Goal: Transaction & Acquisition: Purchase product/service

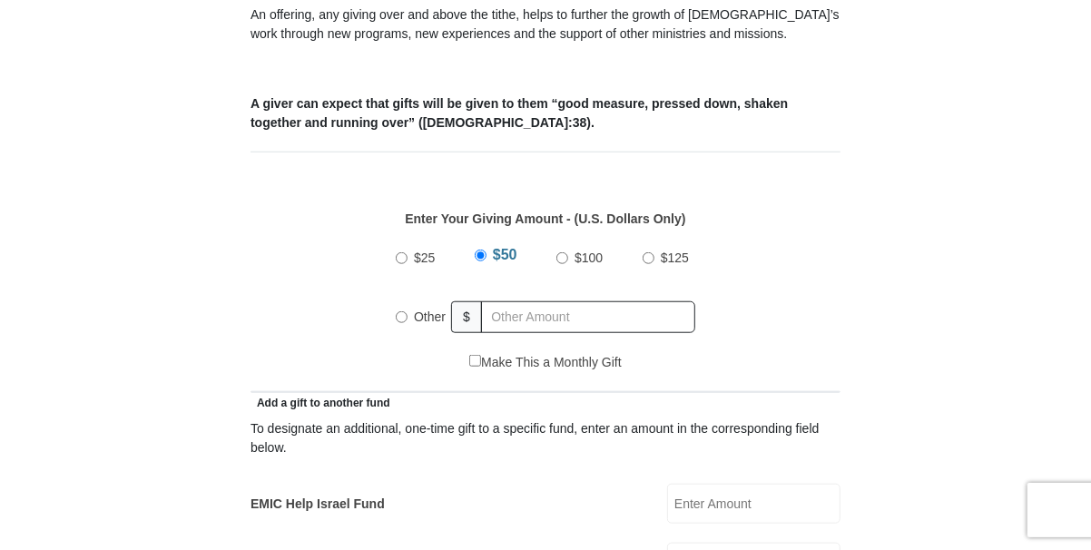
scroll to position [725, 0]
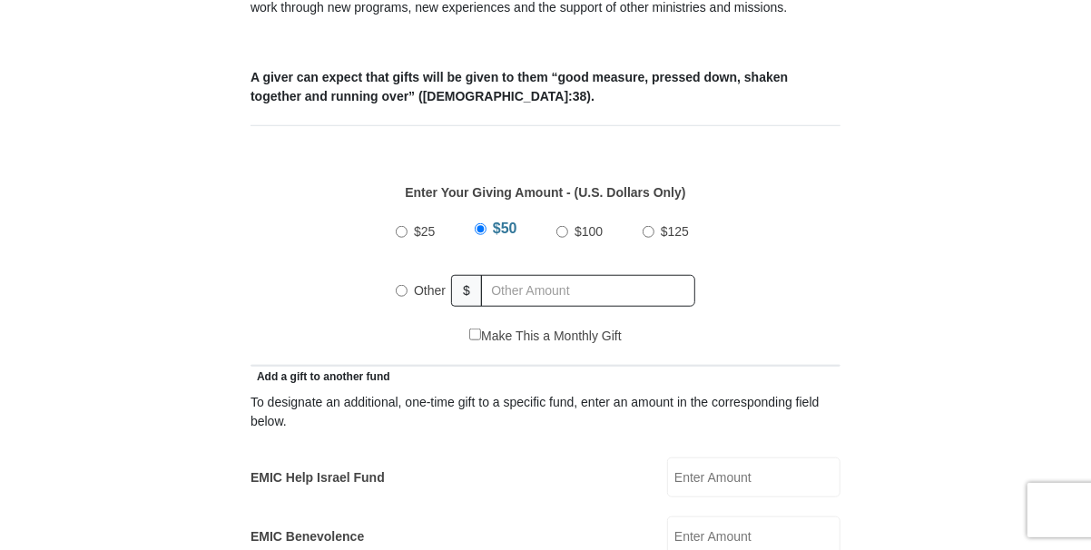
click at [400, 285] on input "Other" at bounding box center [402, 291] width 12 height 12
radio input "true"
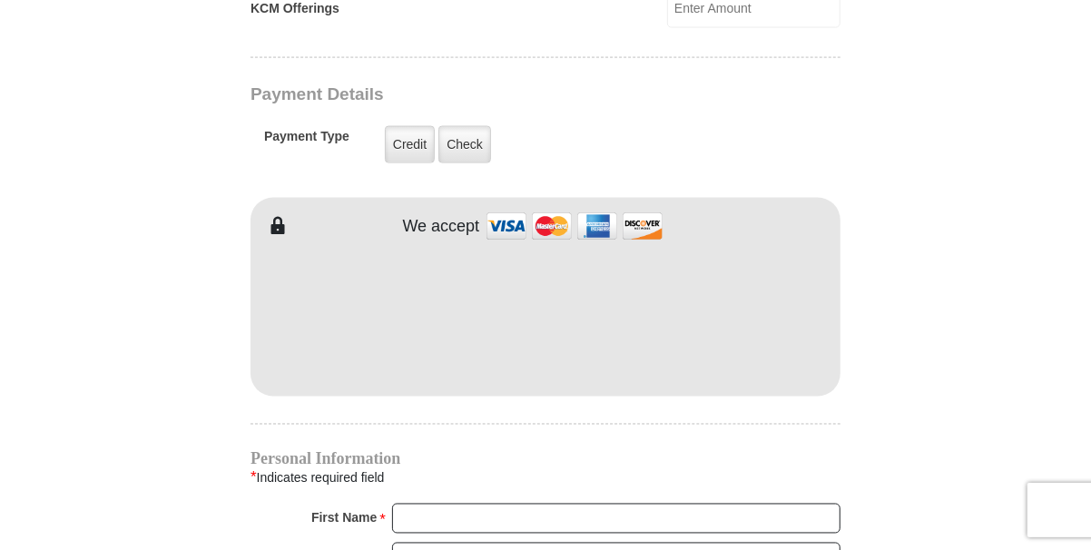
scroll to position [1451, 0]
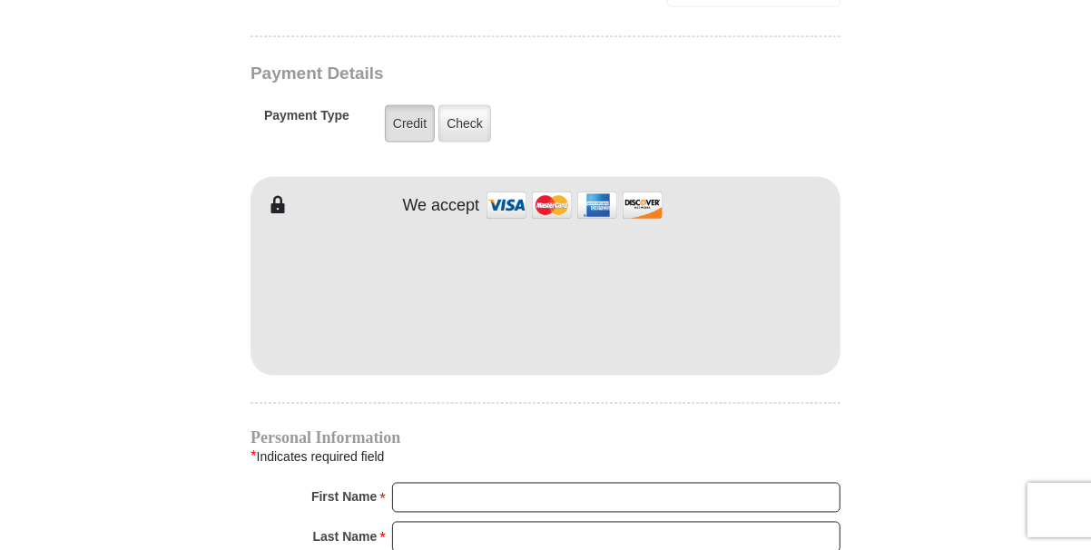
type input "46.00"
click at [395, 105] on label "Credit" at bounding box center [410, 123] width 50 height 37
click at [0, 0] on input "Credit" at bounding box center [0, 0] width 0 height 0
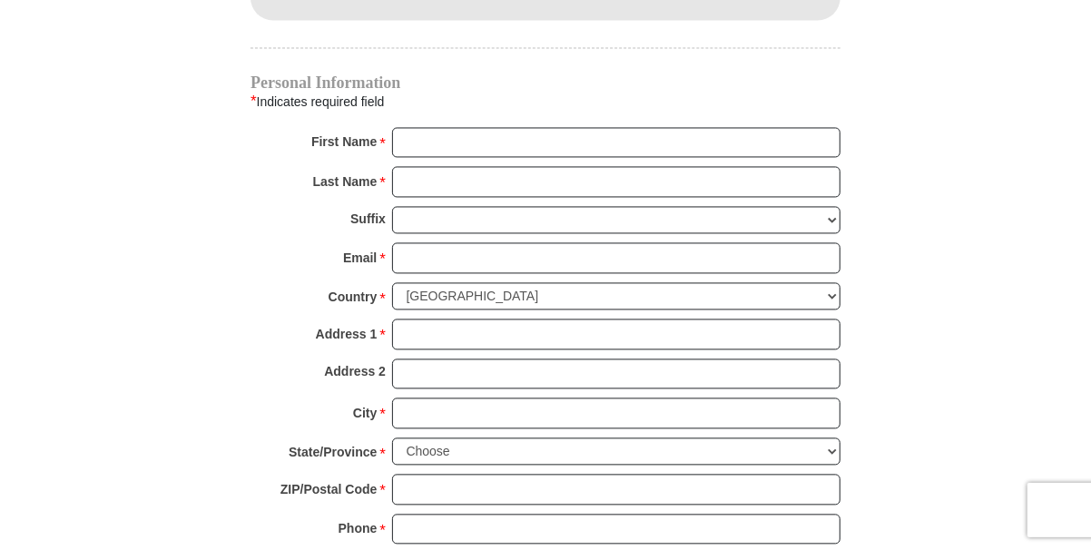
scroll to position [1815, 0]
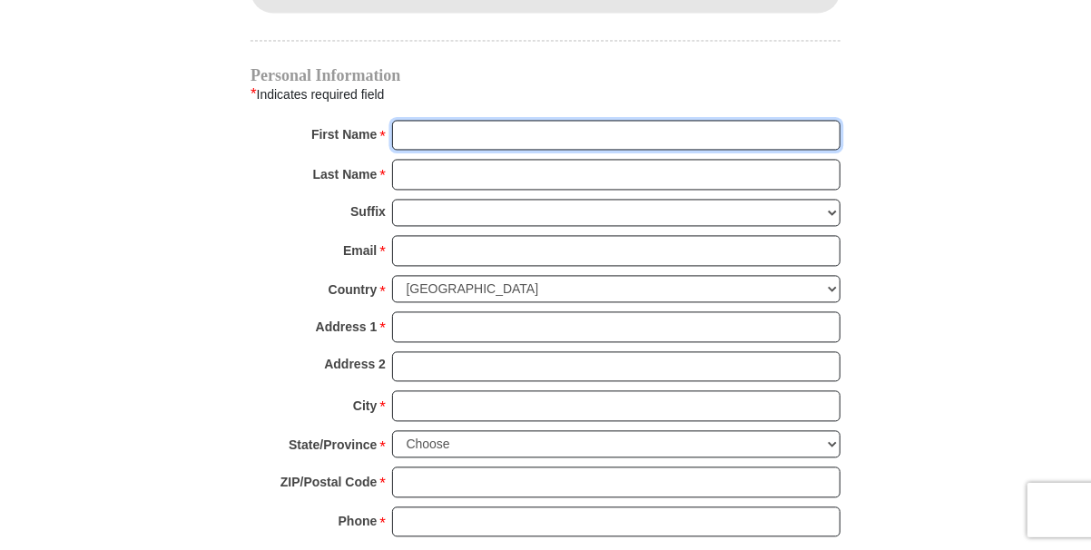
click at [477, 121] on input "First Name *" at bounding box center [616, 135] width 448 height 31
type input "[PERSON_NAME]"
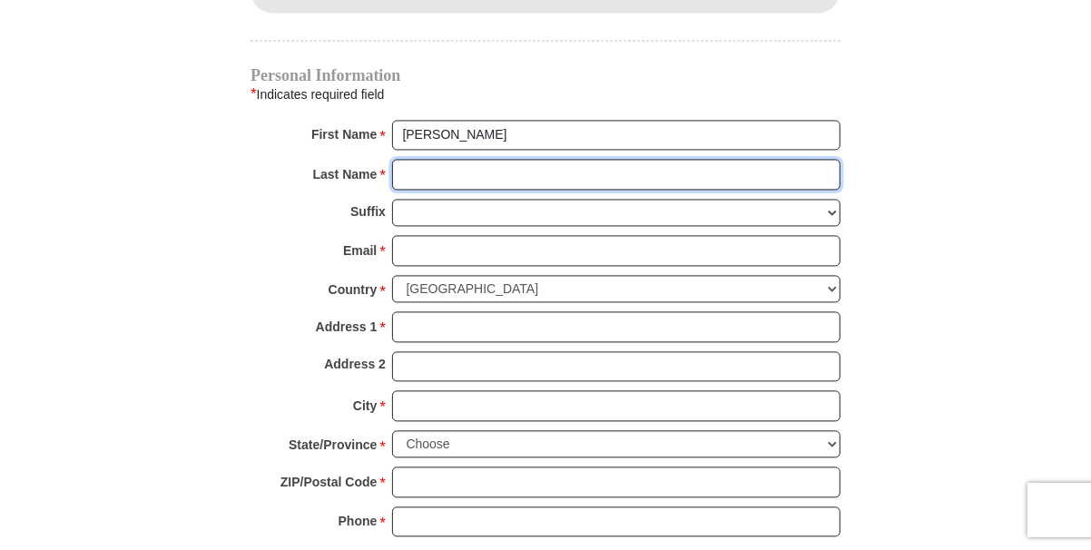
type input "[PERSON_NAME]"
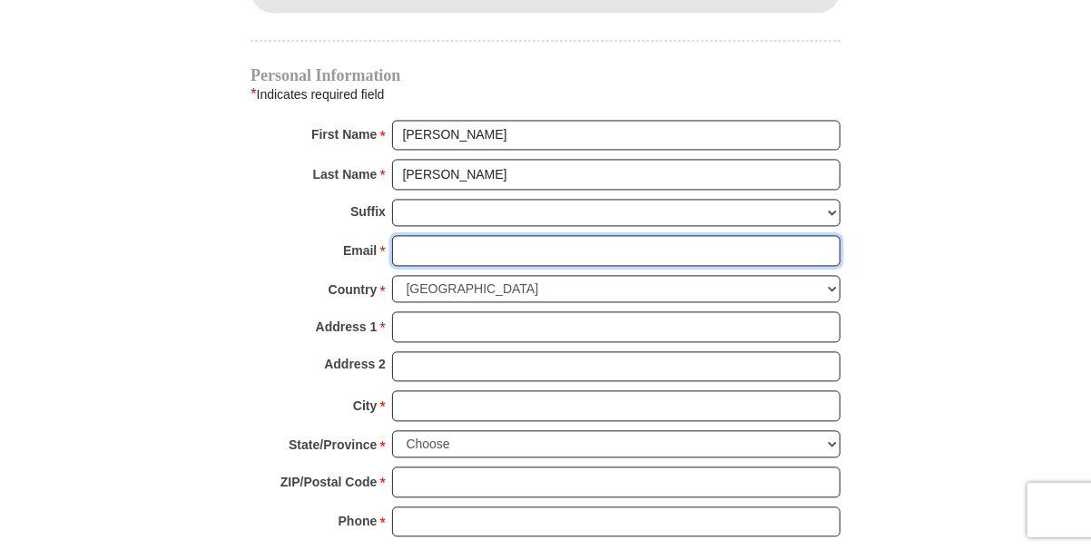
type input "[PERSON_NAME][EMAIL_ADDRESS][DOMAIN_NAME]"
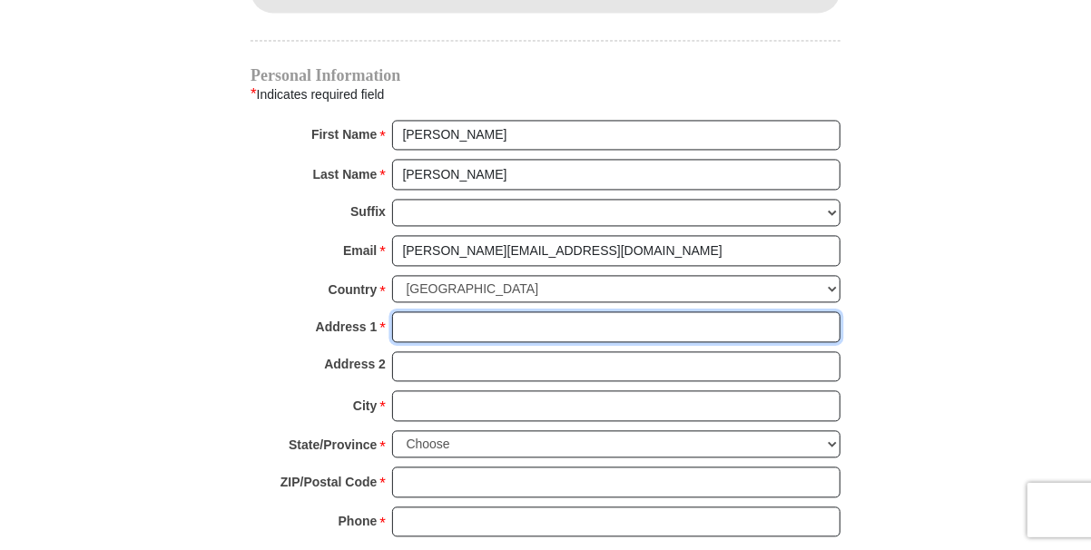
type input "[STREET_ADDRESS][US_STATE]"
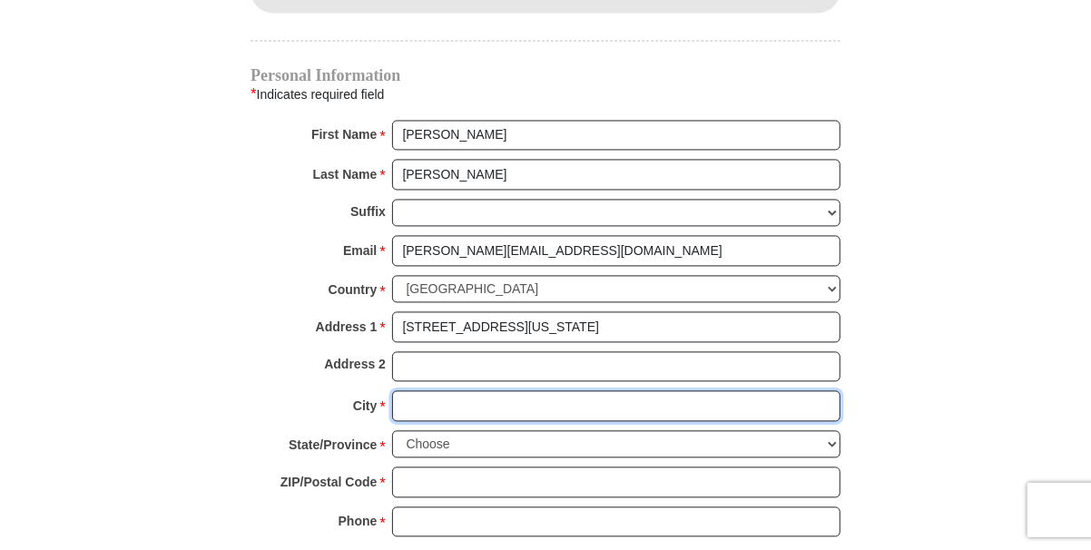
type input "VAN"
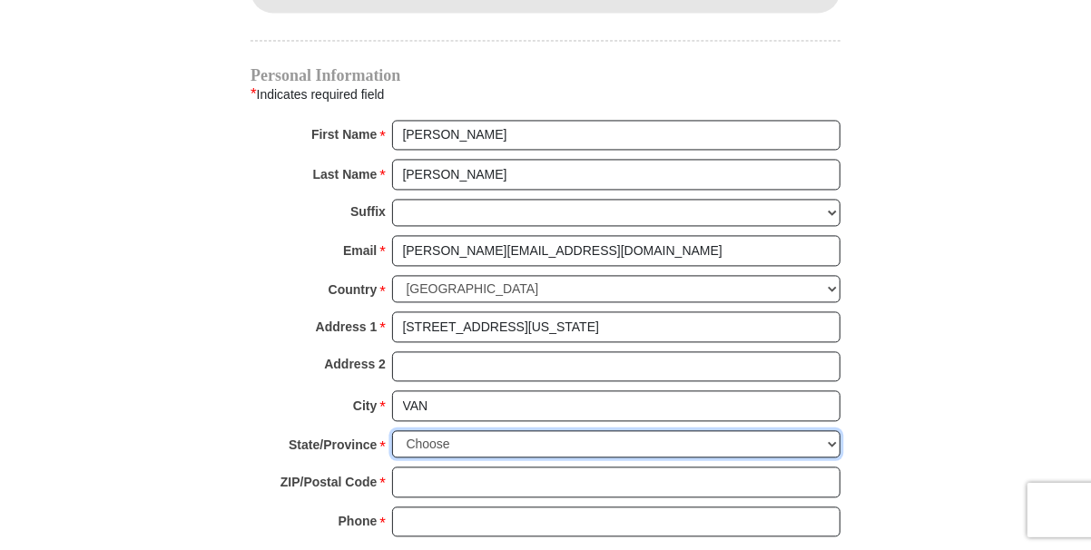
select select "[GEOGRAPHIC_DATA]"
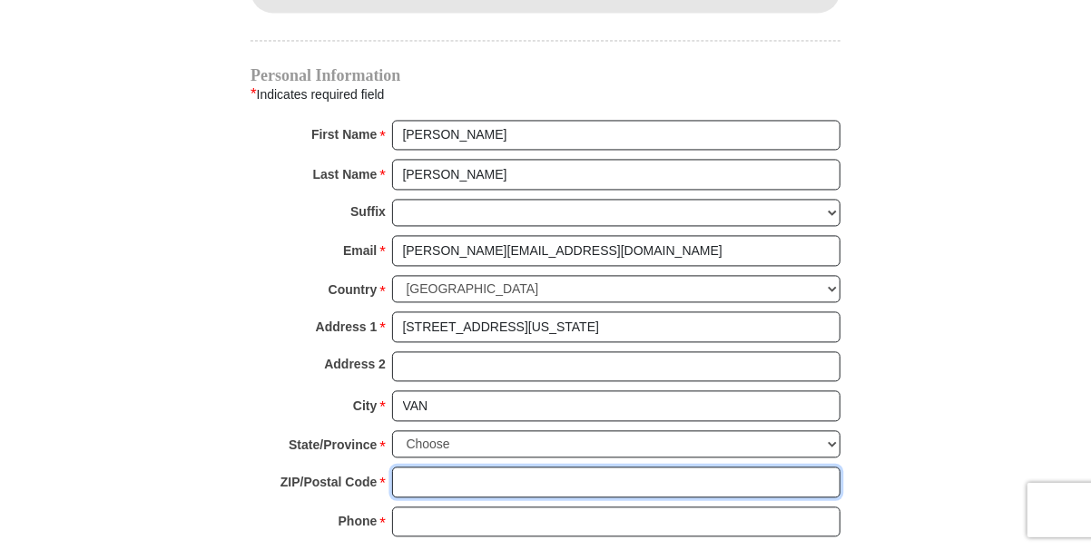
type input "75790"
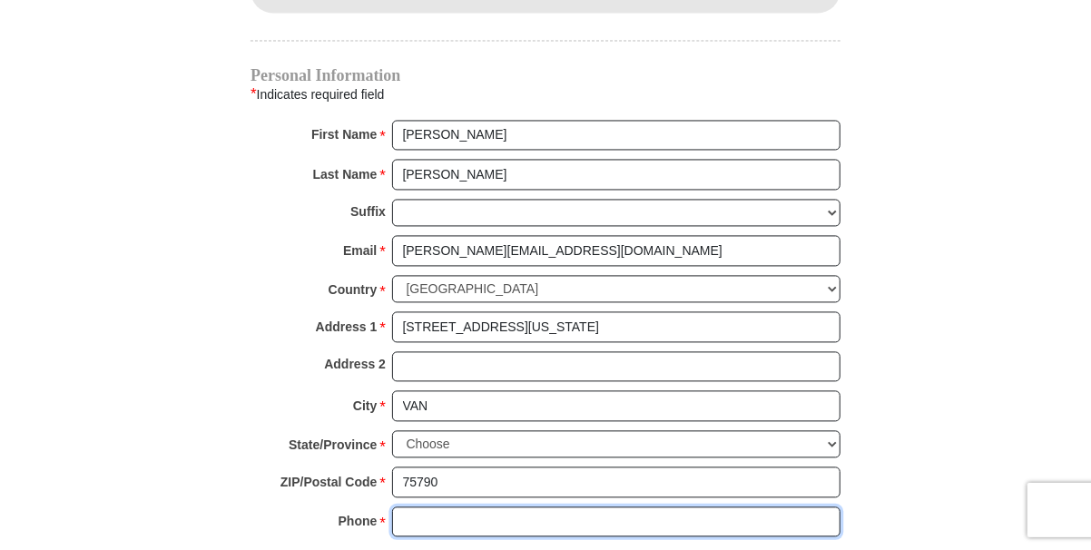
type input "9033636837"
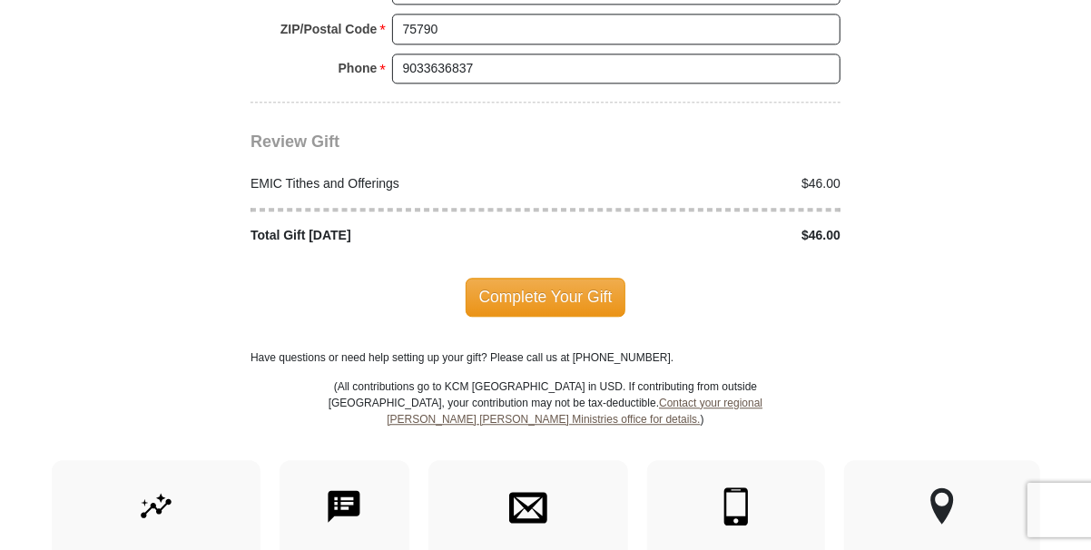
scroll to position [2269, 0]
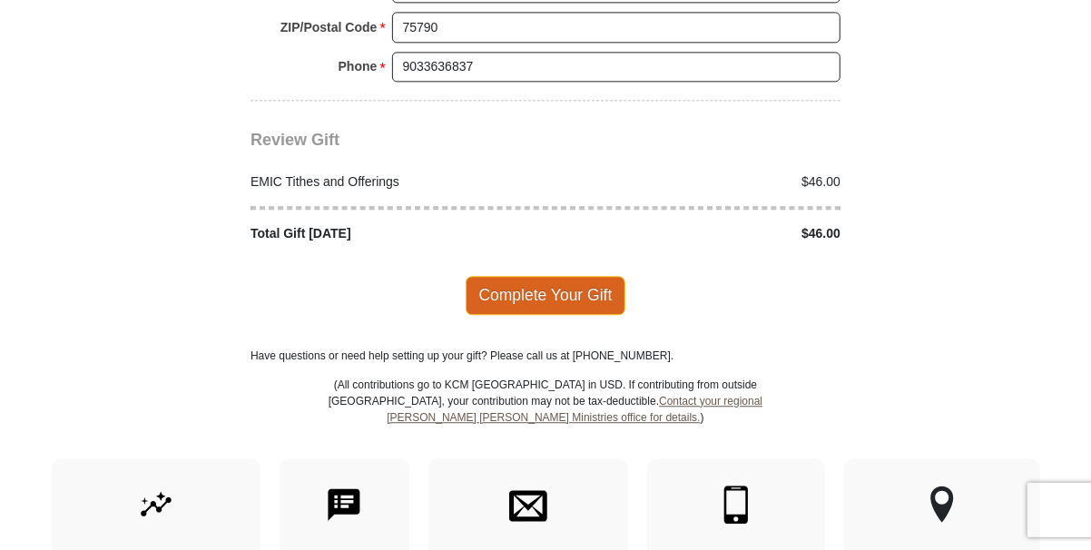
click at [541, 276] on span "Complete Your Gift" at bounding box center [546, 295] width 161 height 38
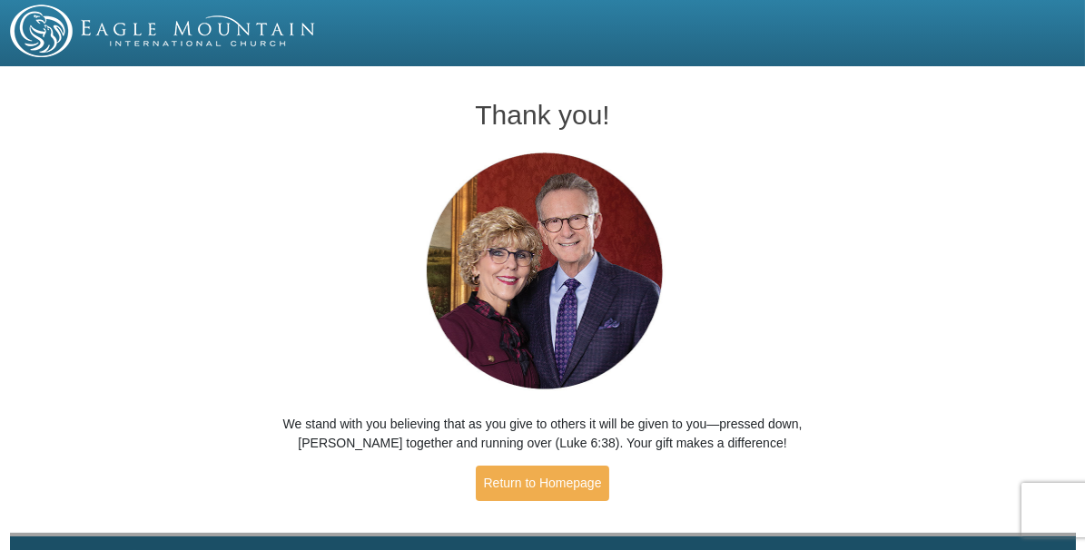
scroll to position [51, 0]
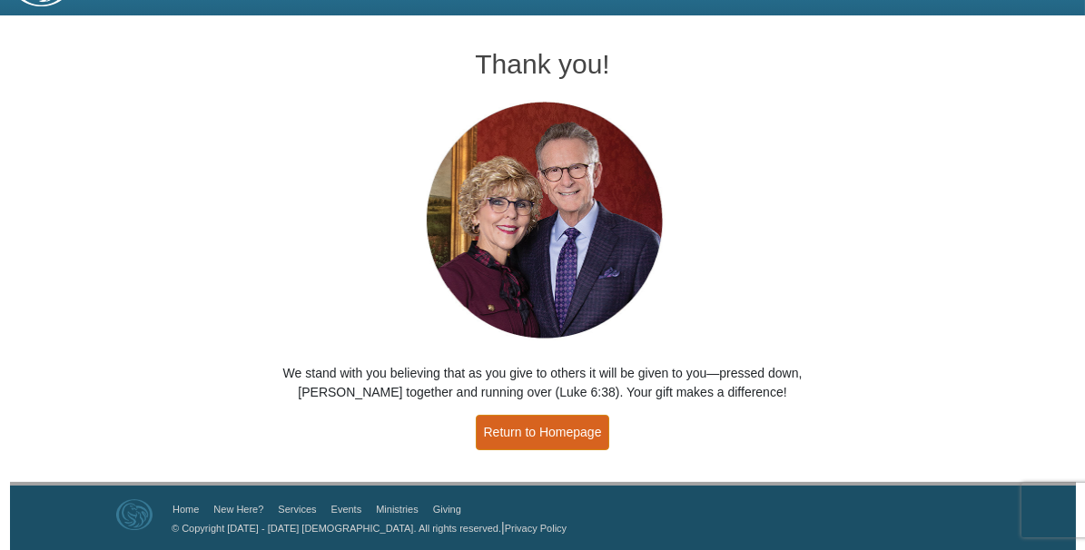
click at [542, 435] on link "Return to Homepage" at bounding box center [543, 432] width 134 height 35
